Goal: Information Seeking & Learning: Learn about a topic

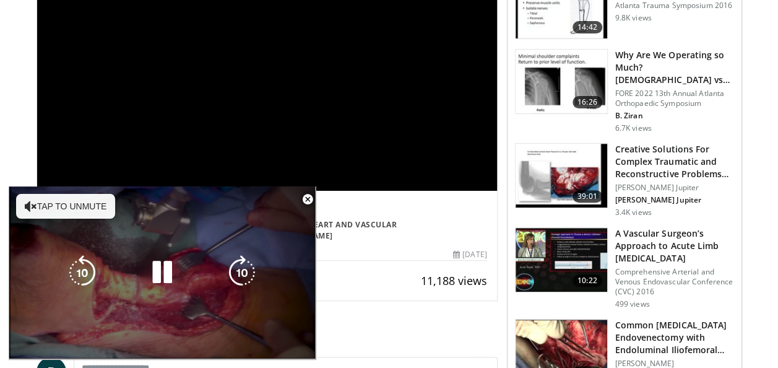
scroll to position [235, 0]
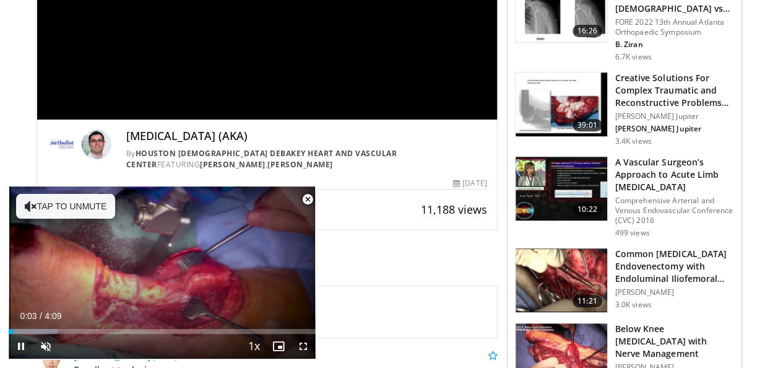
click at [307, 204] on span "Video Player" at bounding box center [307, 199] width 25 height 25
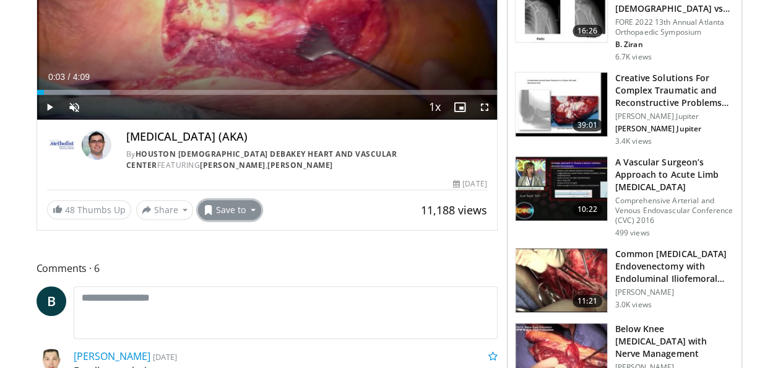
click at [243, 209] on button "Save to" at bounding box center [229, 210] width 63 height 20
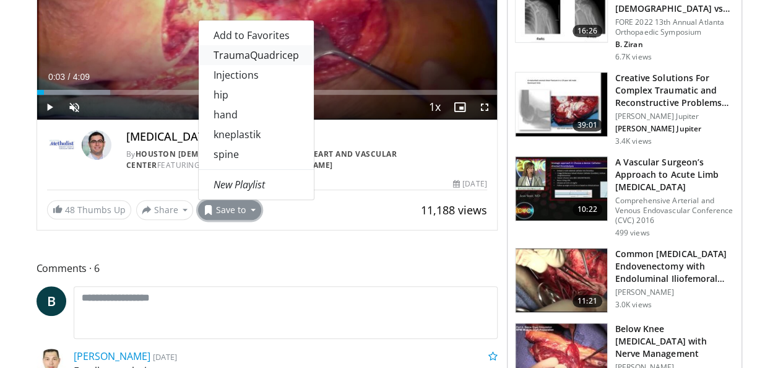
click at [260, 52] on link "TraumaQuadricep" at bounding box center [256, 55] width 115 height 20
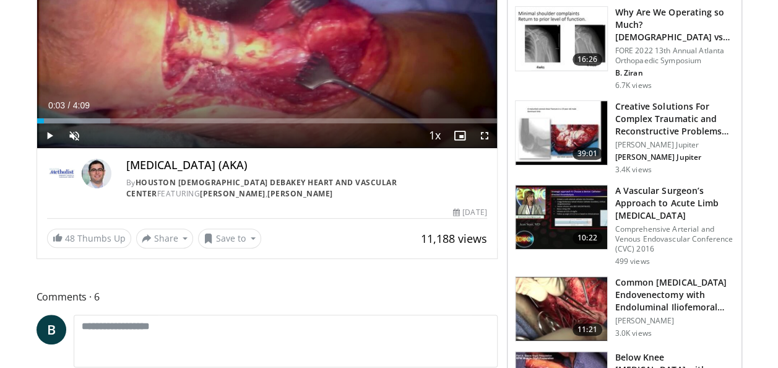
scroll to position [0, 0]
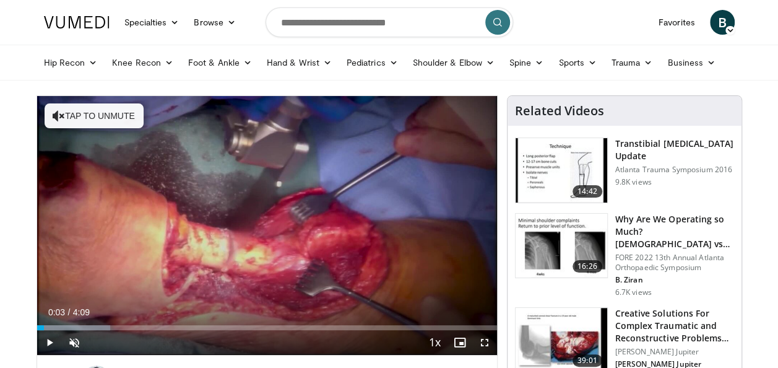
click at [728, 32] on icon at bounding box center [729, 30] width 9 height 9
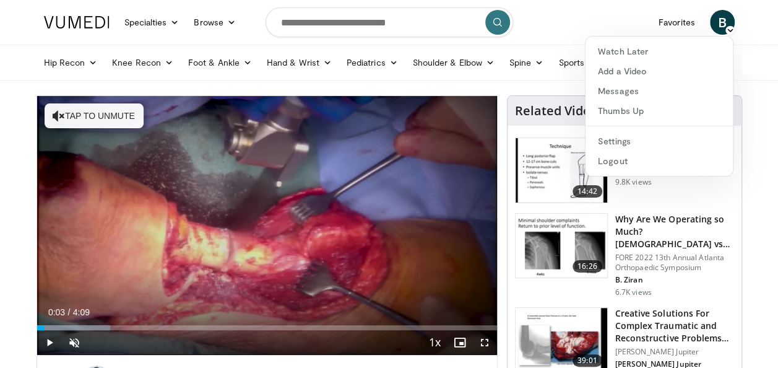
click at [728, 32] on icon at bounding box center [729, 30] width 9 height 9
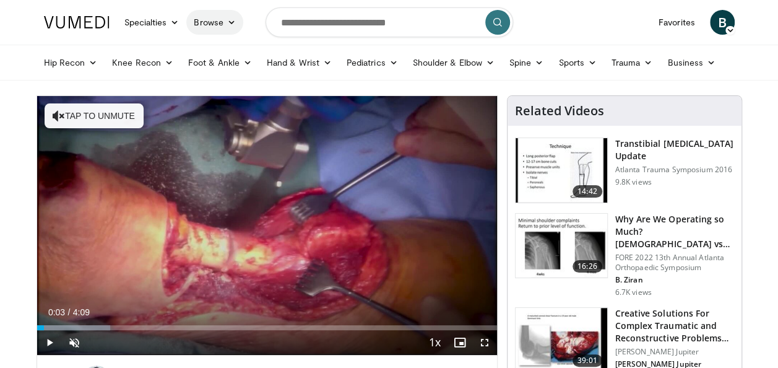
click at [232, 22] on icon at bounding box center [231, 22] width 9 height 9
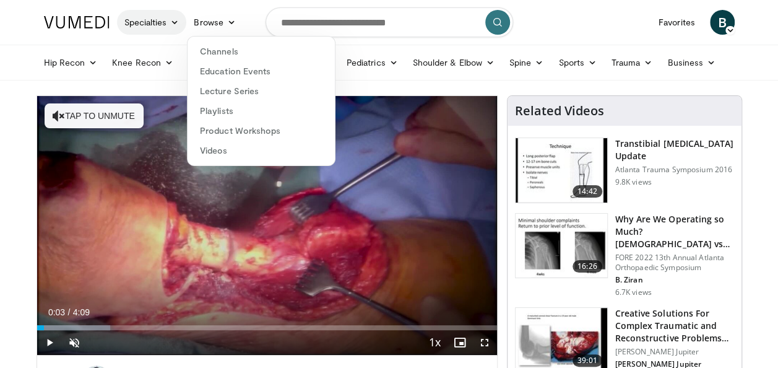
click at [171, 22] on icon at bounding box center [174, 22] width 9 height 9
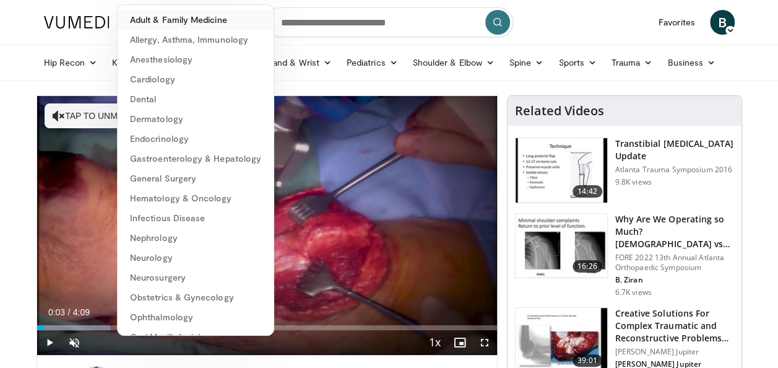
click at [171, 22] on link "Adult & Family Medicine" at bounding box center [196, 20] width 156 height 20
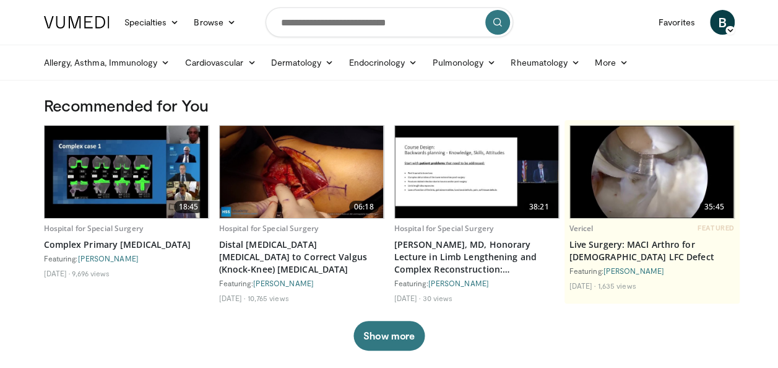
click at [727, 24] on span "B" at bounding box center [722, 22] width 25 height 25
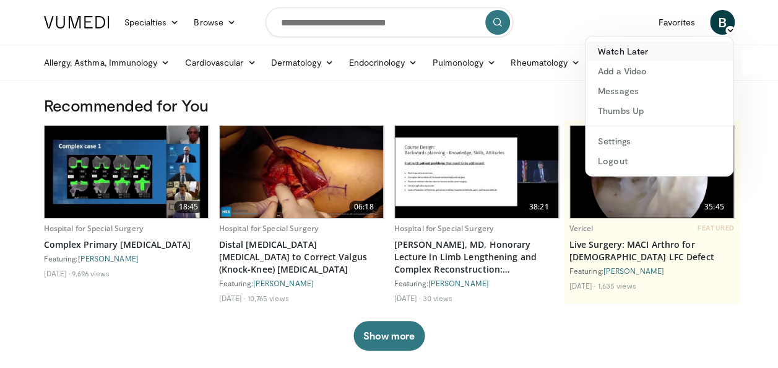
click at [656, 53] on link "Watch Later" at bounding box center [658, 51] width 147 height 20
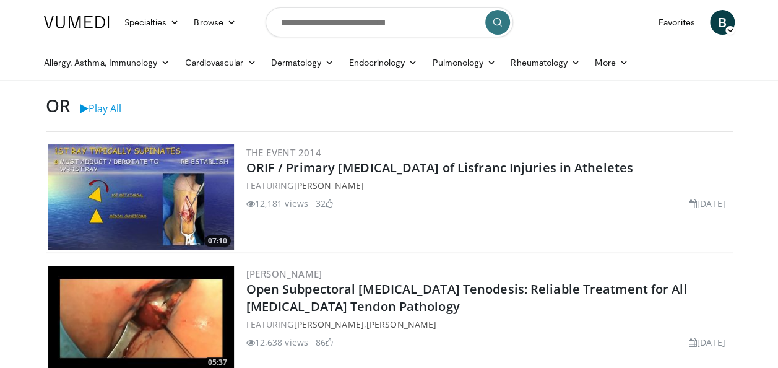
click at [729, 28] on icon at bounding box center [729, 30] width 9 height 9
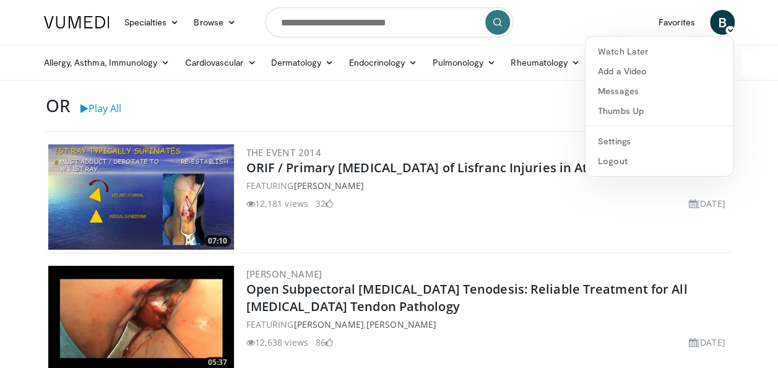
click at [540, 101] on div "OR Play All" at bounding box center [389, 108] width 687 height 26
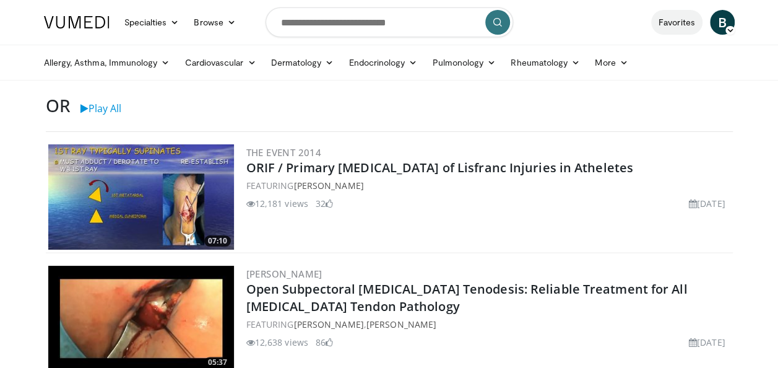
click at [679, 25] on link "Favorites" at bounding box center [676, 22] width 51 height 25
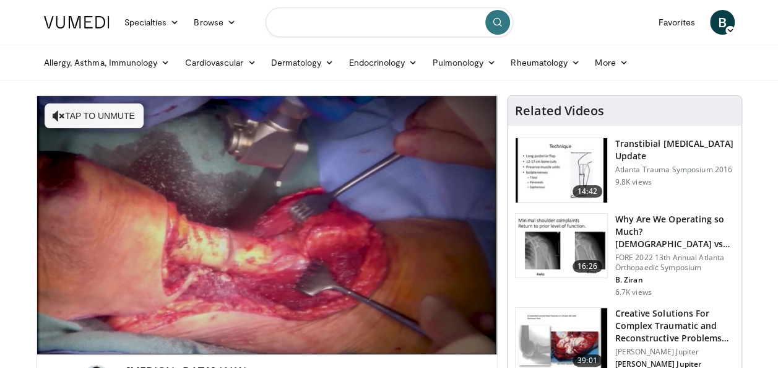
click at [339, 24] on input "Search topics, interventions" at bounding box center [389, 22] width 248 height 30
type input "**********"
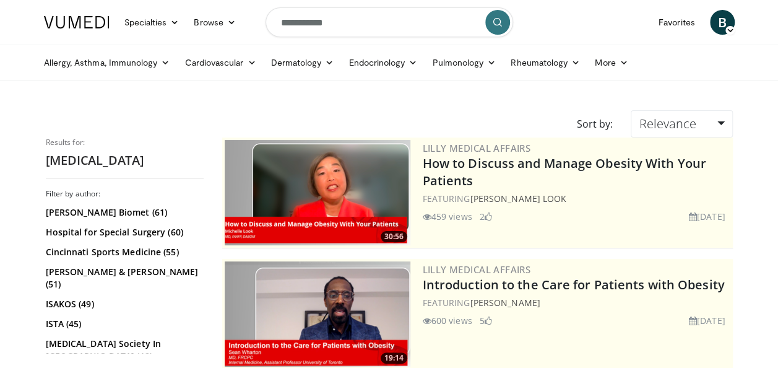
click at [354, 28] on input "**********" at bounding box center [389, 22] width 248 height 30
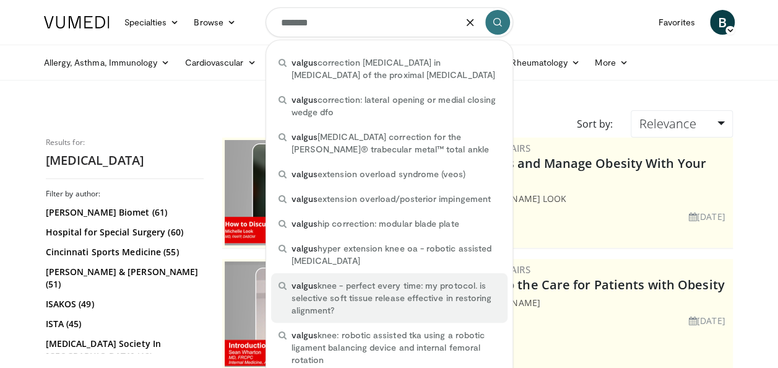
click at [428, 301] on span "valgus knee - perfect every time: my protocol. is selective soft tissue release…" at bounding box center [395, 297] width 209 height 37
type input "**********"
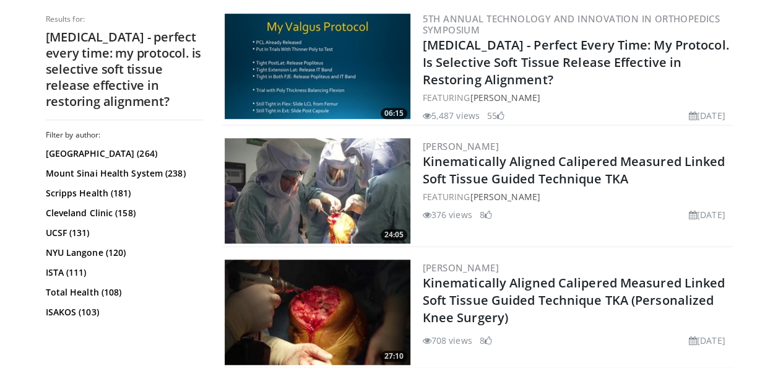
scroll to position [334, 0]
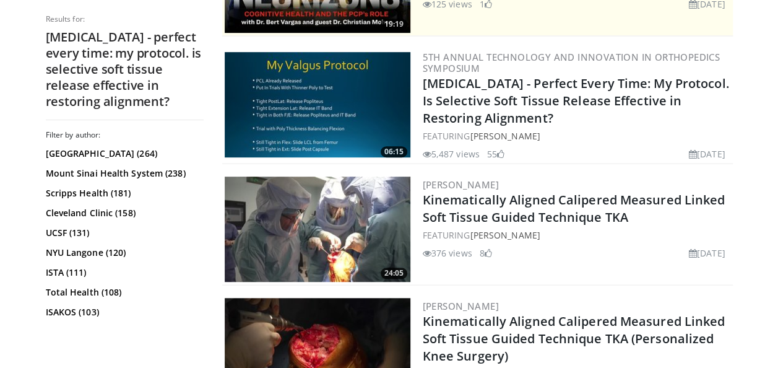
click at [356, 103] on img at bounding box center [318, 104] width 186 height 105
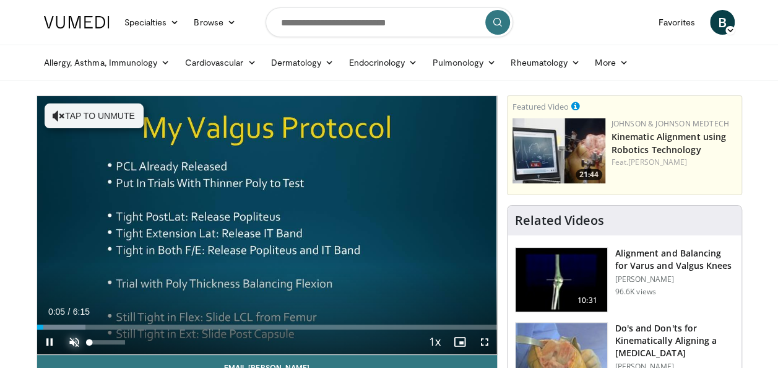
click at [74, 345] on span "Video Player" at bounding box center [74, 341] width 25 height 25
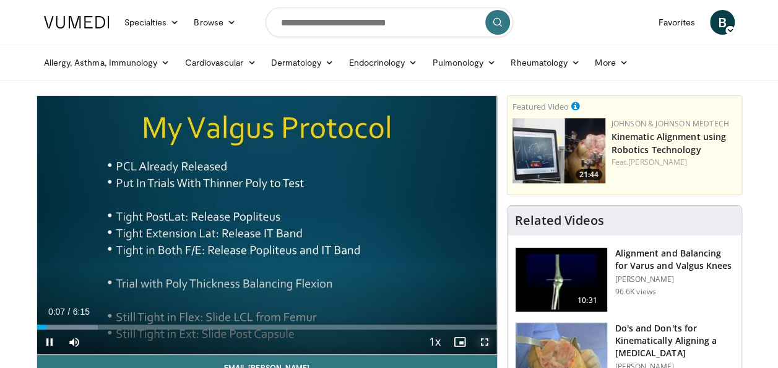
click at [484, 343] on span "Video Player" at bounding box center [484, 341] width 25 height 25
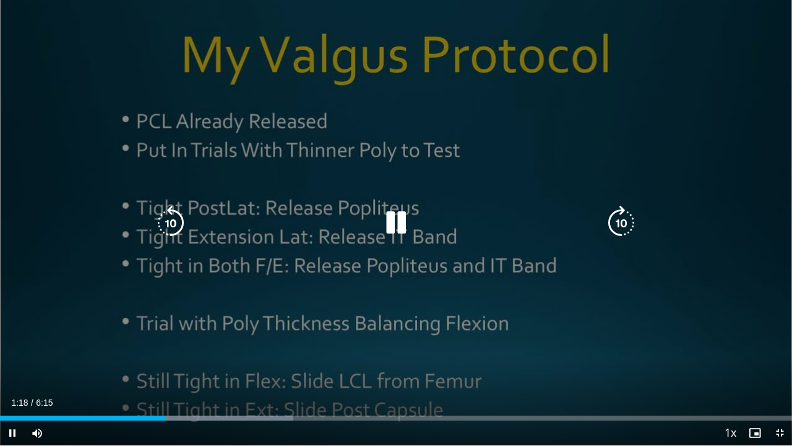
click at [398, 228] on icon "Video Player" at bounding box center [396, 222] width 35 height 35
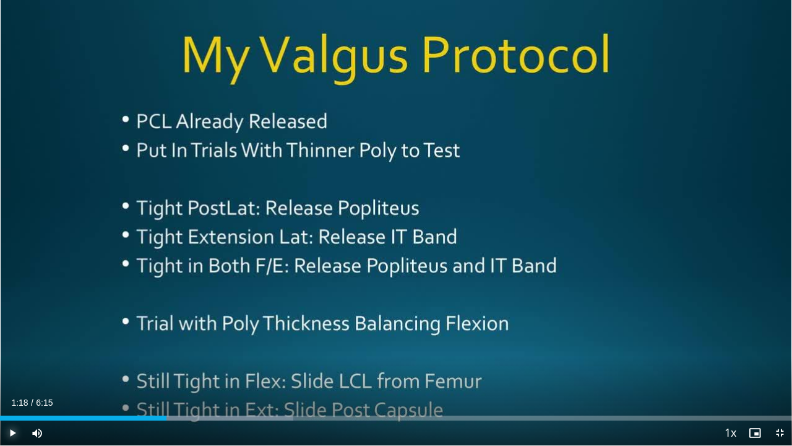
click at [15, 367] on span "Video Player" at bounding box center [12, 432] width 25 height 25
click at [11, 367] on span "Video Player" at bounding box center [12, 432] width 25 height 25
click at [15, 367] on span "Video Player" at bounding box center [12, 432] width 25 height 25
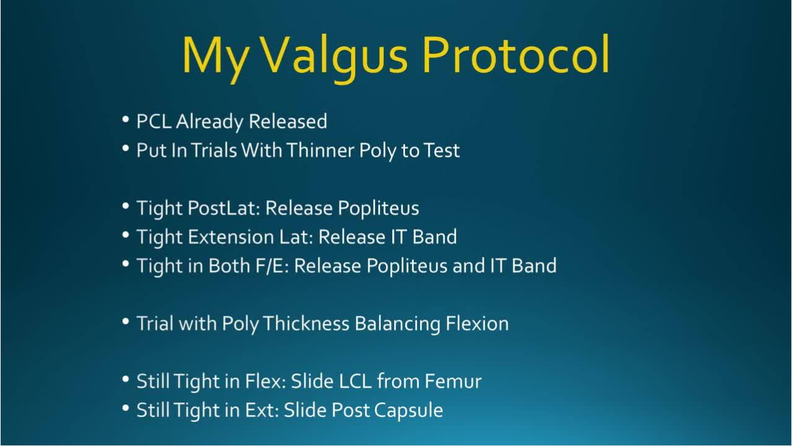
click at [15, 367] on video-js "**********" at bounding box center [396, 223] width 792 height 446
click at [15, 367] on div "10 seconds Tap to unmute" at bounding box center [396, 222] width 792 height 445
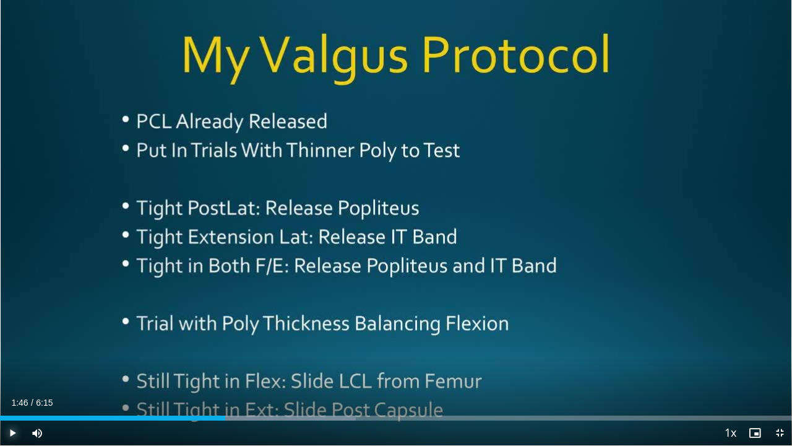
click at [15, 367] on span "Video Player" at bounding box center [12, 432] width 25 height 25
click at [15, 367] on video-js "**********" at bounding box center [396, 223] width 792 height 446
click at [16, 367] on span "Video Player" at bounding box center [12, 432] width 25 height 25
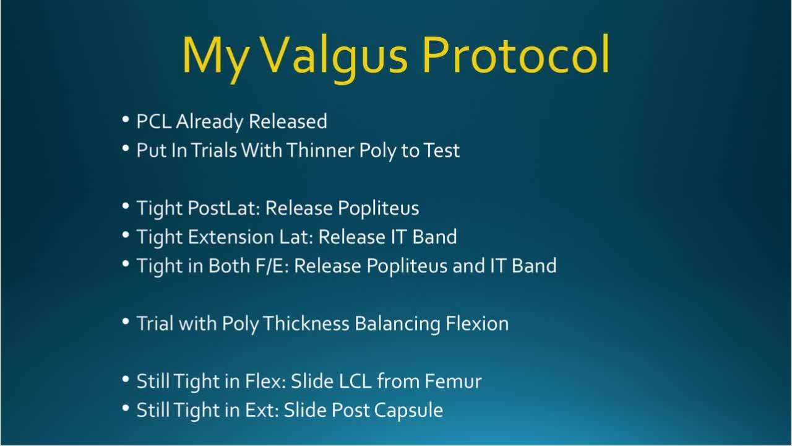
click at [16, 367] on video-js "**********" at bounding box center [396, 223] width 792 height 446
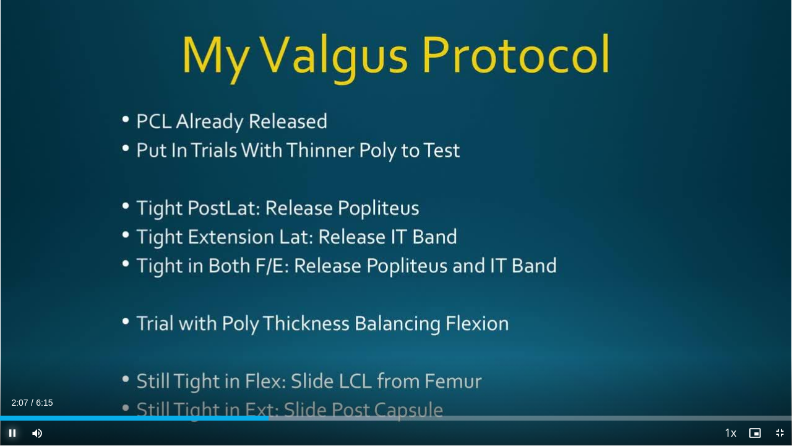
click at [15, 367] on span "Video Player" at bounding box center [12, 432] width 25 height 25
click at [17, 367] on span "Video Player" at bounding box center [12, 432] width 25 height 25
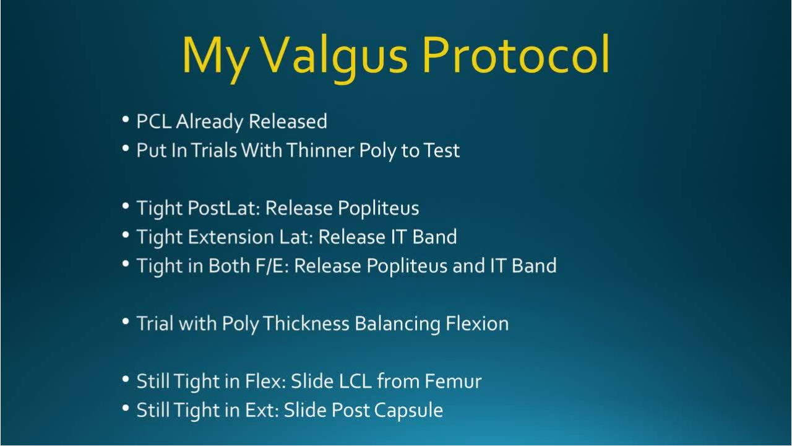
click at [17, 367] on video-js "**********" at bounding box center [396, 223] width 792 height 446
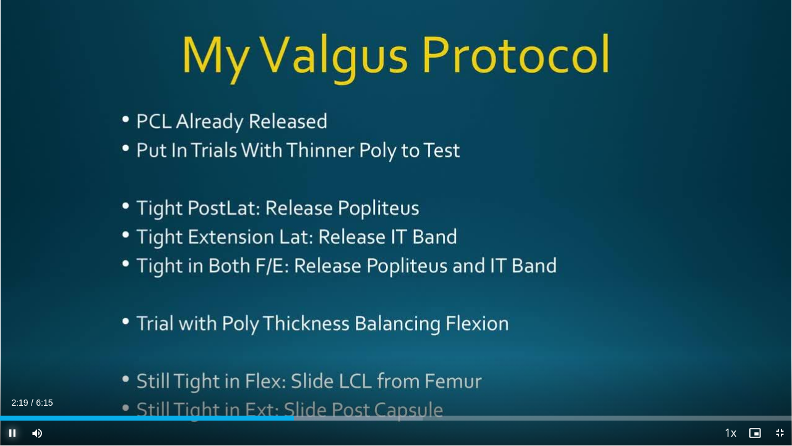
click at [13, 367] on span "Video Player" at bounding box center [12, 432] width 25 height 25
click at [15, 367] on span "Video Player" at bounding box center [12, 432] width 25 height 25
click at [13, 367] on span "Video Player" at bounding box center [12, 432] width 25 height 25
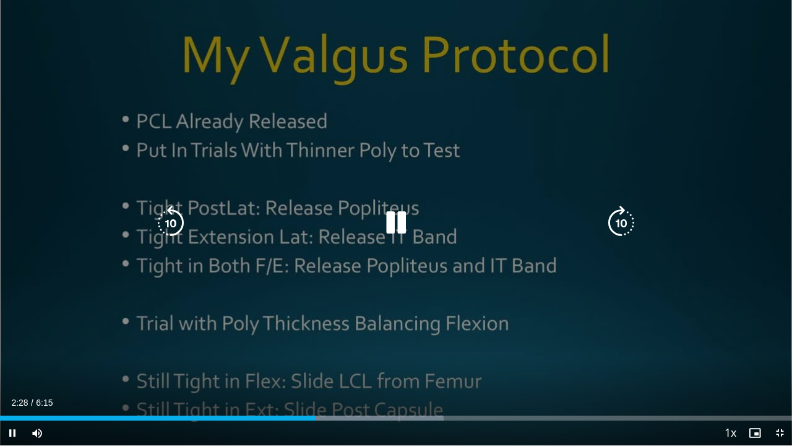
click at [205, 358] on div "10 seconds Tap to unmute" at bounding box center [396, 222] width 792 height 445
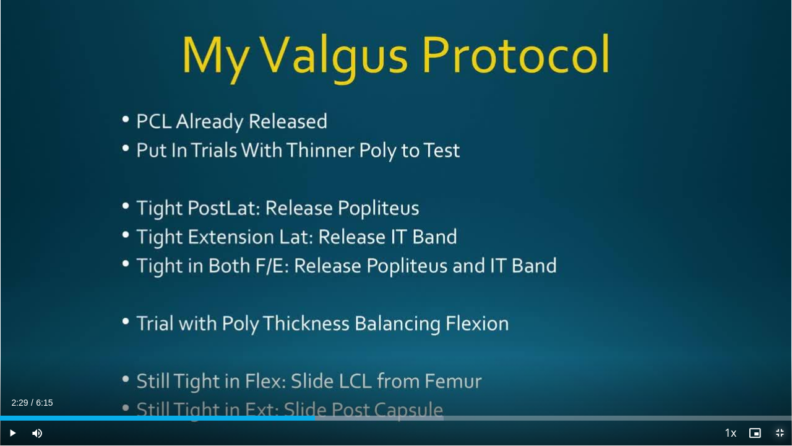
click at [777, 367] on span "Video Player" at bounding box center [779, 432] width 25 height 25
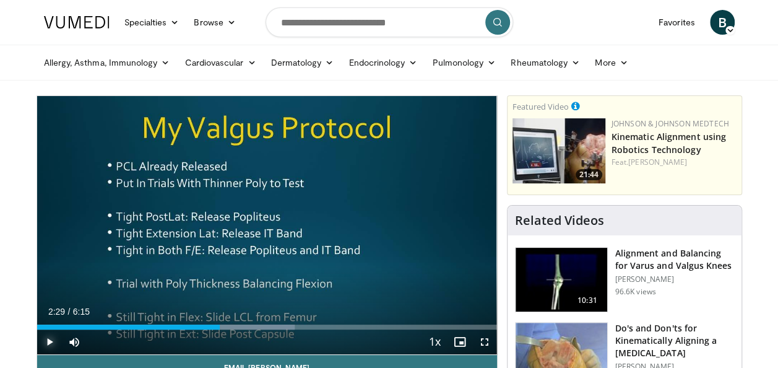
click at [53, 343] on span "Video Player" at bounding box center [49, 341] width 25 height 25
click at [488, 342] on span "Video Player" at bounding box center [484, 341] width 25 height 25
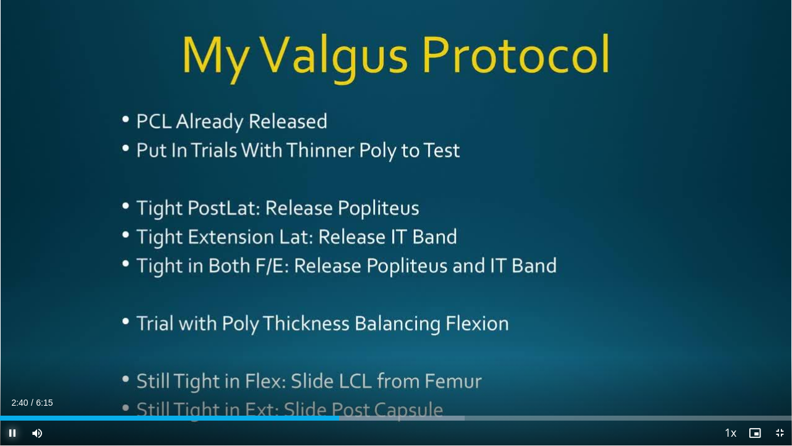
click at [16, 367] on span "Video Player" at bounding box center [12, 432] width 25 height 25
click at [14, 367] on span "Video Player" at bounding box center [12, 432] width 25 height 25
click at [19, 367] on span "Video Player" at bounding box center [12, 432] width 25 height 25
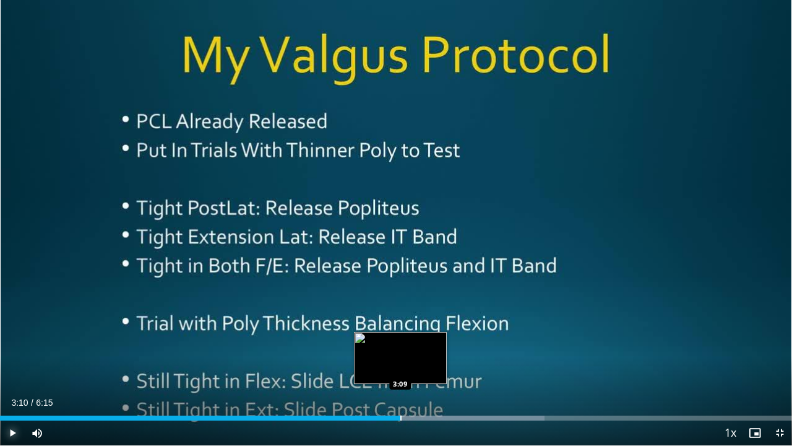
click at [401, 367] on div "Loaded : 68.76% 3:10 3:09" at bounding box center [396, 414] width 792 height 12
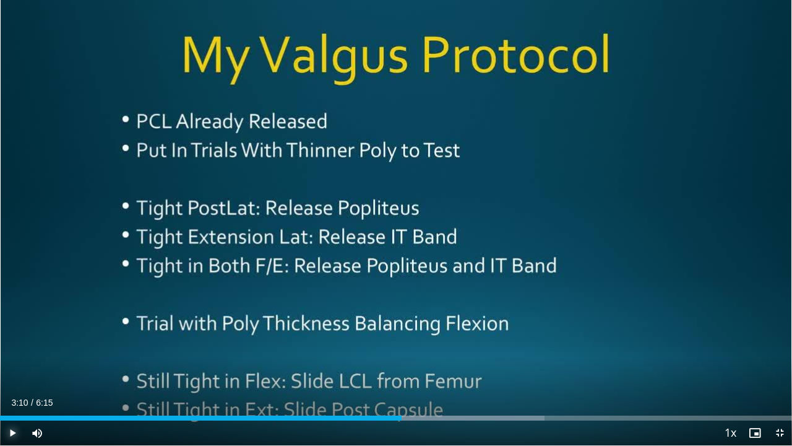
click at [9, 367] on span "Video Player" at bounding box center [12, 432] width 25 height 25
click at [12, 367] on span "Video Player" at bounding box center [12, 432] width 25 height 25
click at [15, 367] on span "Video Player" at bounding box center [12, 432] width 25 height 25
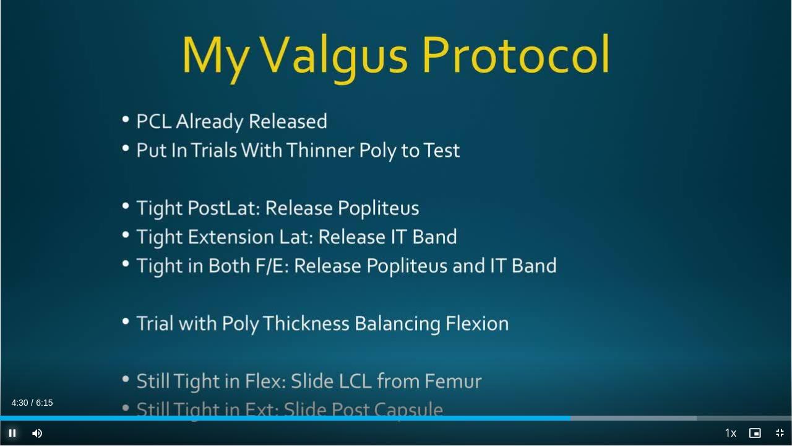
click at [11, 367] on span "Video Player" at bounding box center [12, 432] width 25 height 25
click at [19, 367] on span "Video Player" at bounding box center [12, 432] width 25 height 25
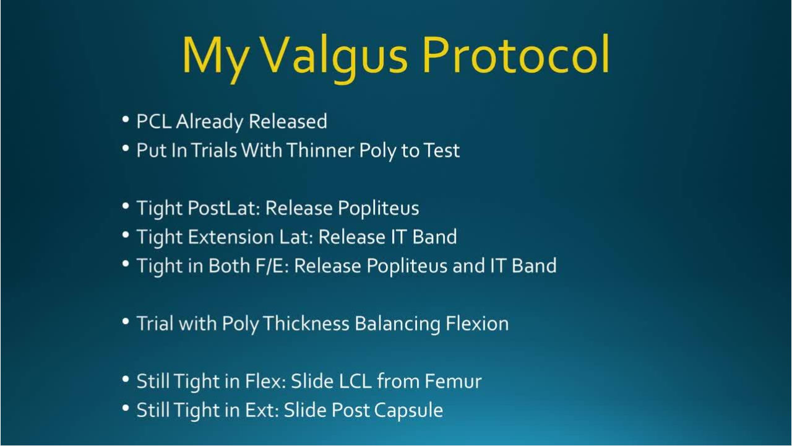
click at [7, 367] on video-js "**********" at bounding box center [396, 223] width 792 height 446
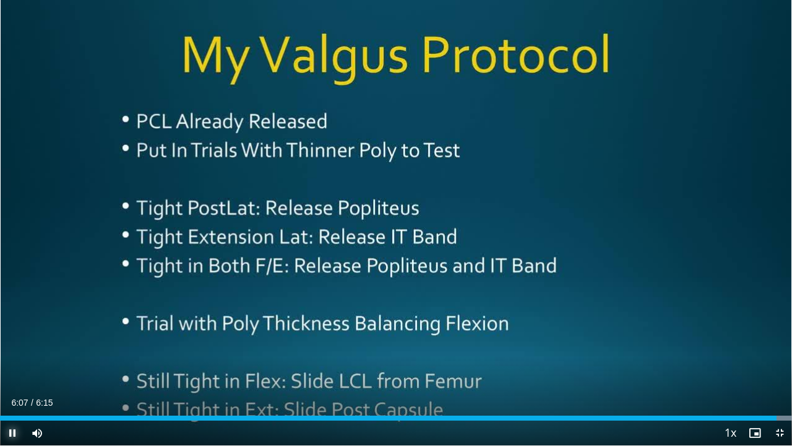
click at [16, 367] on video-js "**********" at bounding box center [396, 223] width 792 height 446
click at [14, 367] on span "Video Player" at bounding box center [12, 432] width 25 height 25
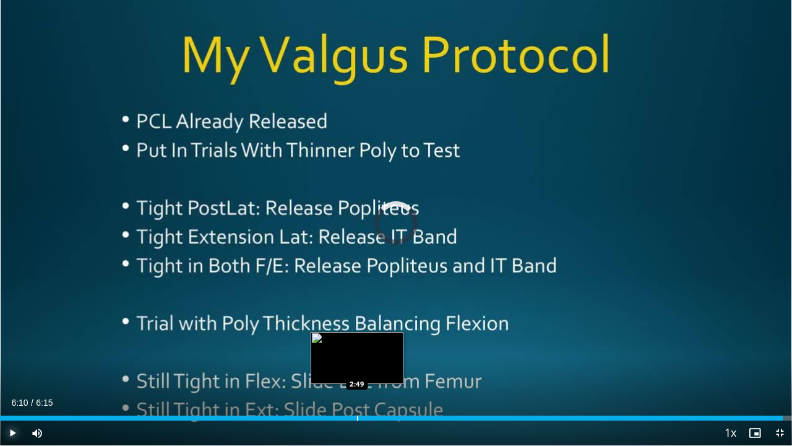
click at [356, 367] on div "Loaded : 0.00% 6:10 2:49" at bounding box center [396, 414] width 792 height 12
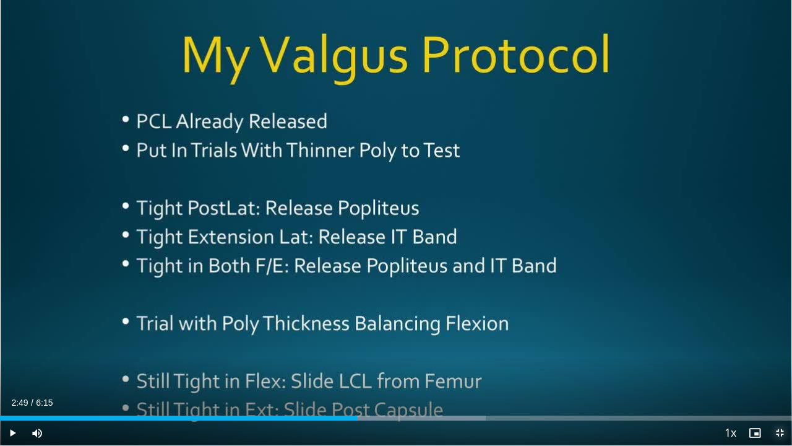
click at [777, 367] on span "Video Player" at bounding box center [779, 432] width 25 height 25
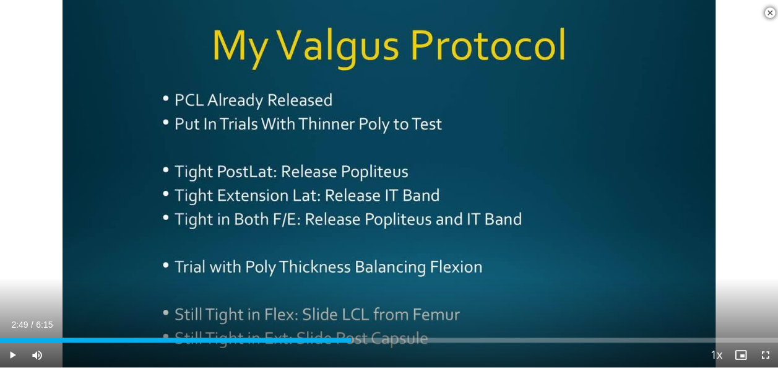
scroll to position [392, 0]
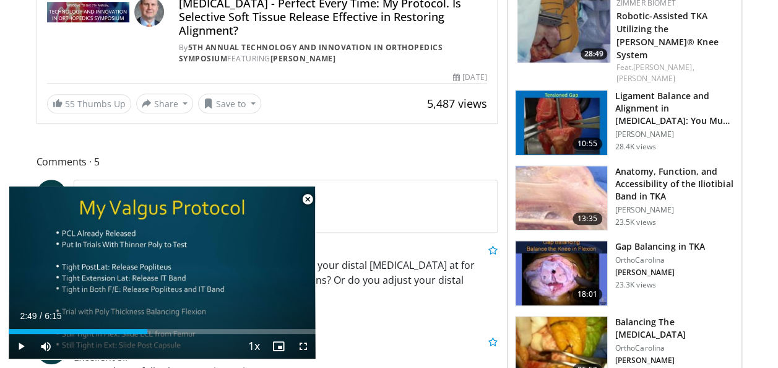
click at [562, 316] on img at bounding box center [561, 348] width 92 height 64
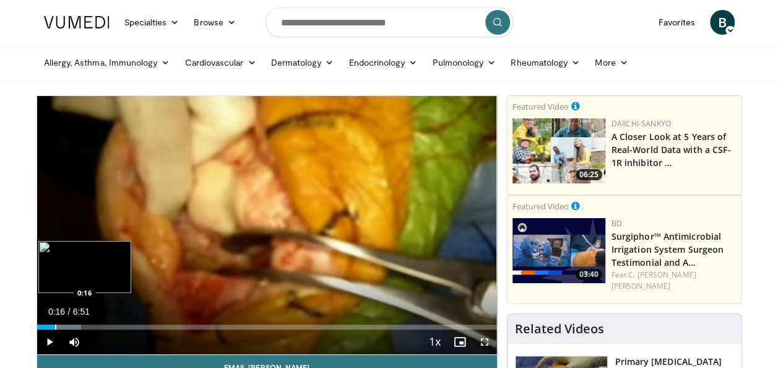
click at [55, 327] on div "Progress Bar" at bounding box center [55, 326] width 1 height 5
click at [68, 327] on div "Progress Bar" at bounding box center [68, 326] width 1 height 5
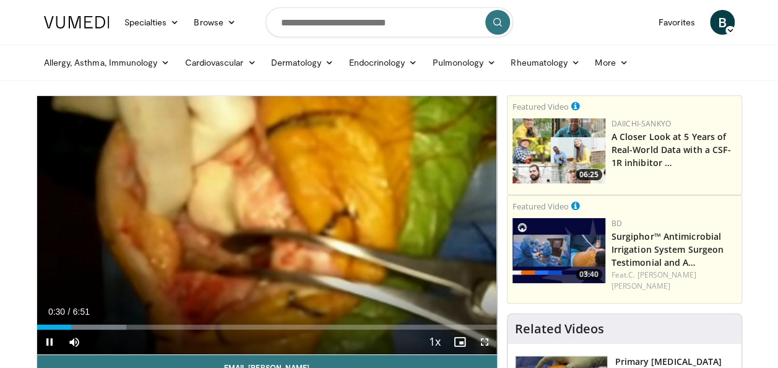
click at [485, 340] on span "Video Player" at bounding box center [484, 341] width 25 height 25
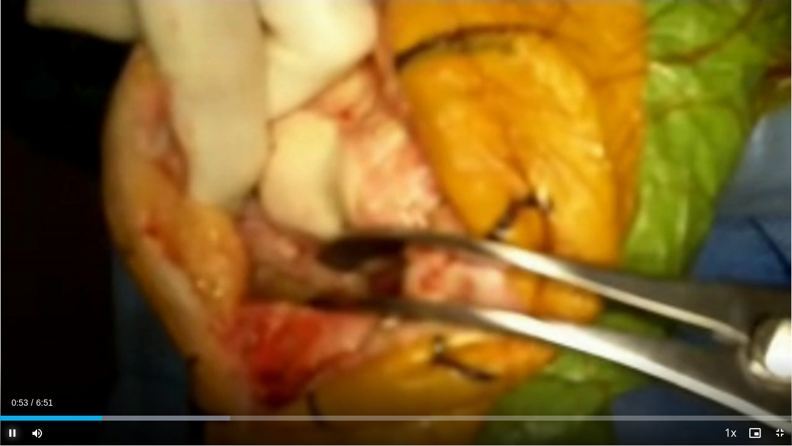
click at [10, 367] on span "Video Player" at bounding box center [12, 432] width 25 height 25
click at [9, 367] on span "Video Player" at bounding box center [12, 432] width 25 height 25
click at [9, 367] on video-js "**********" at bounding box center [396, 223] width 792 height 446
click at [14, 367] on span "Video Player" at bounding box center [12, 432] width 25 height 25
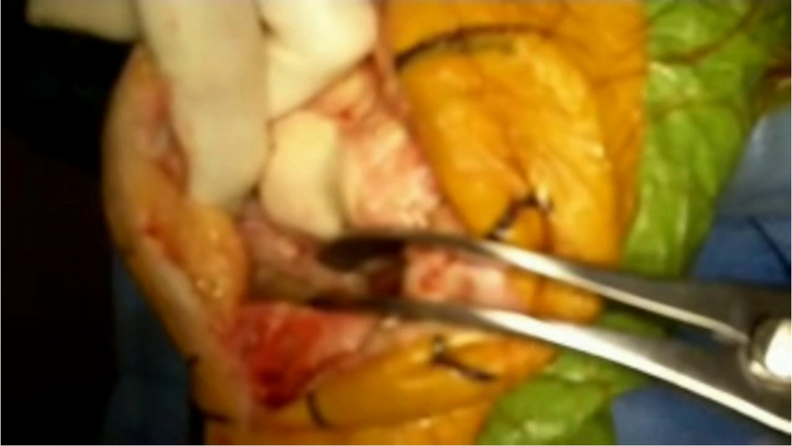
click at [12, 367] on video-js "**********" at bounding box center [396, 223] width 792 height 446
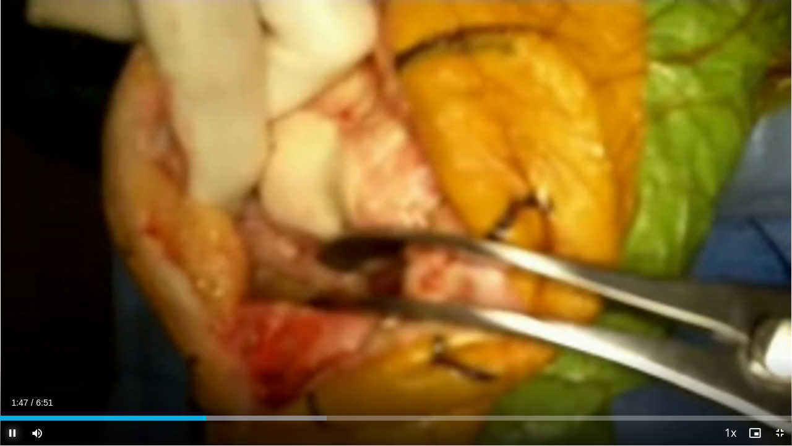
click at [10, 367] on span "Video Player" at bounding box center [12, 432] width 25 height 25
click at [17, 367] on span "Video Player" at bounding box center [12, 432] width 25 height 25
click at [14, 367] on span "Video Player" at bounding box center [12, 432] width 25 height 25
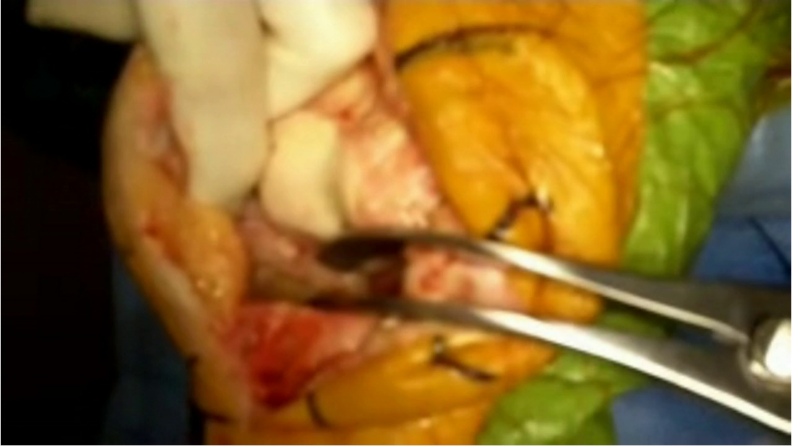
click at [14, 367] on video-js "**********" at bounding box center [396, 223] width 792 height 446
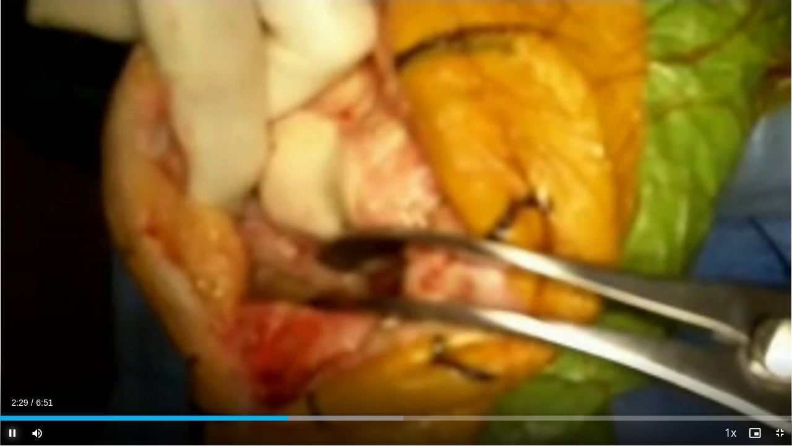
click at [19, 367] on span "Video Player" at bounding box center [12, 432] width 25 height 25
click at [10, 367] on span "Video Player" at bounding box center [12, 432] width 25 height 25
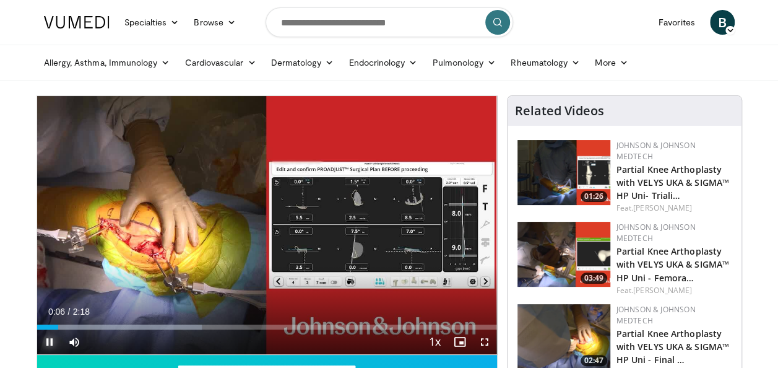
click at [54, 342] on span "Video Player" at bounding box center [49, 341] width 25 height 25
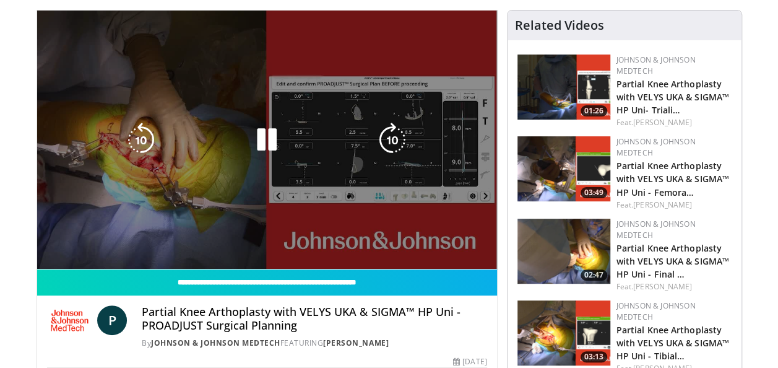
scroll to position [86, 0]
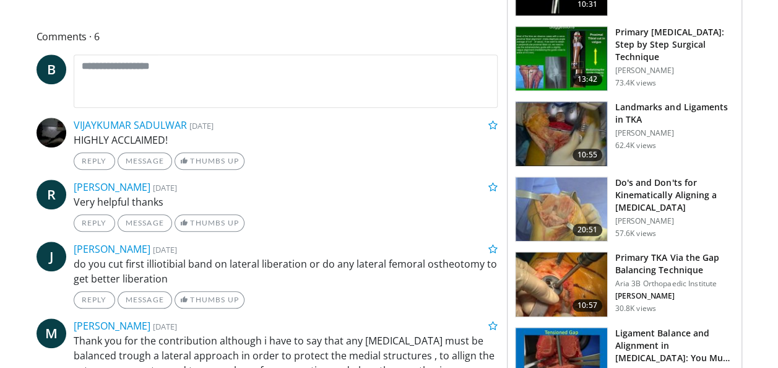
scroll to position [499, 0]
